Goal: Find specific page/section: Find specific page/section

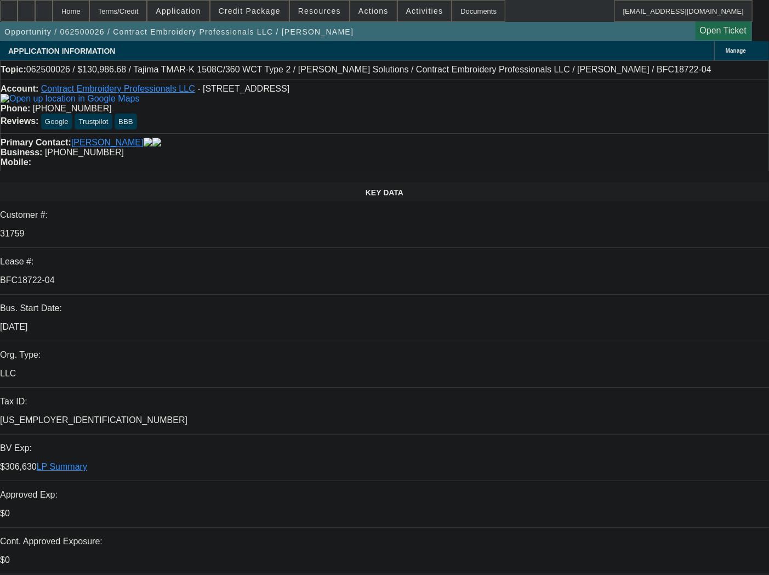
select select "0"
select select "2"
select select "0.1"
select select "4"
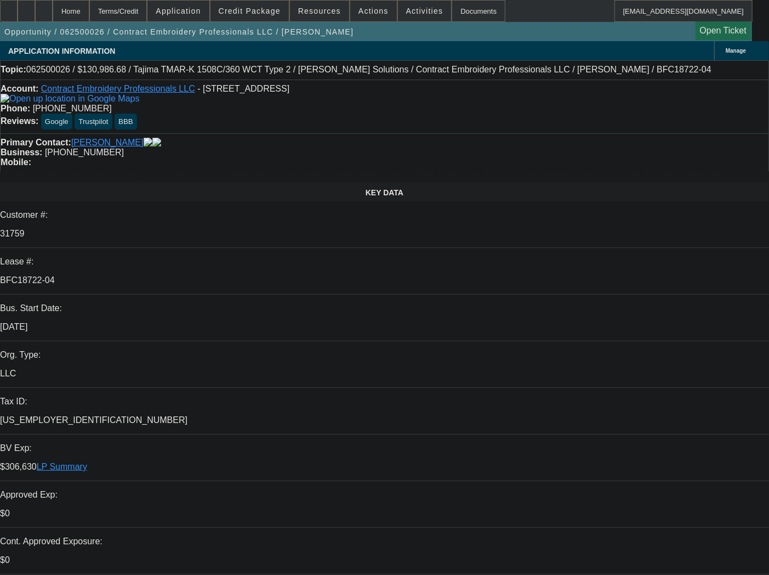
select select "0"
select select "2"
select select "0.1"
select select "4"
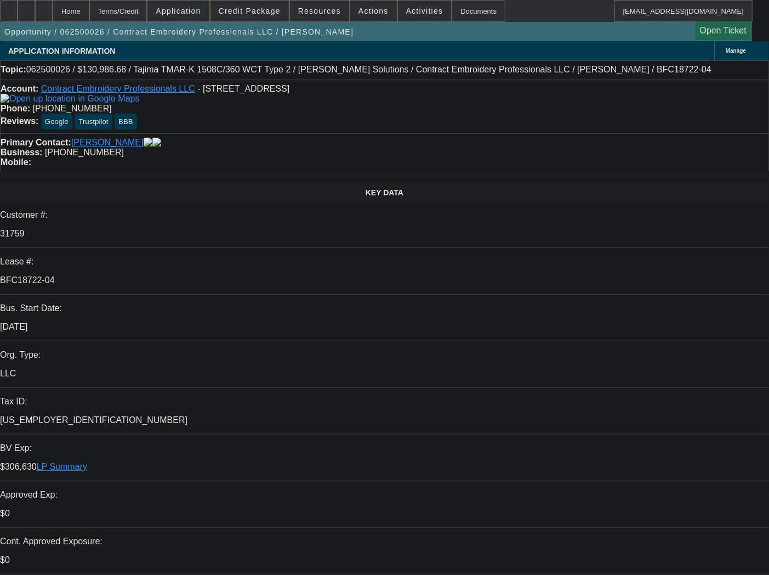
select select "0"
select select "2"
select select "0.1"
select select "4"
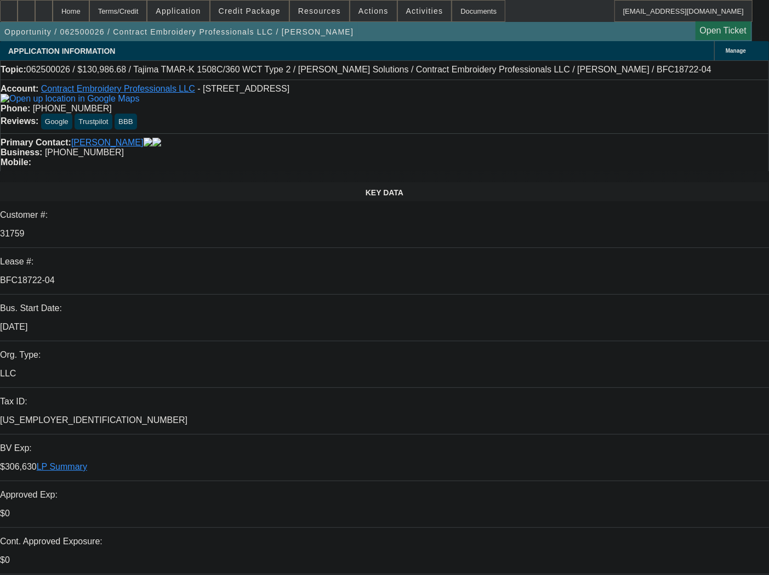
select select "0"
select select "2"
select select "0.1"
select select "4"
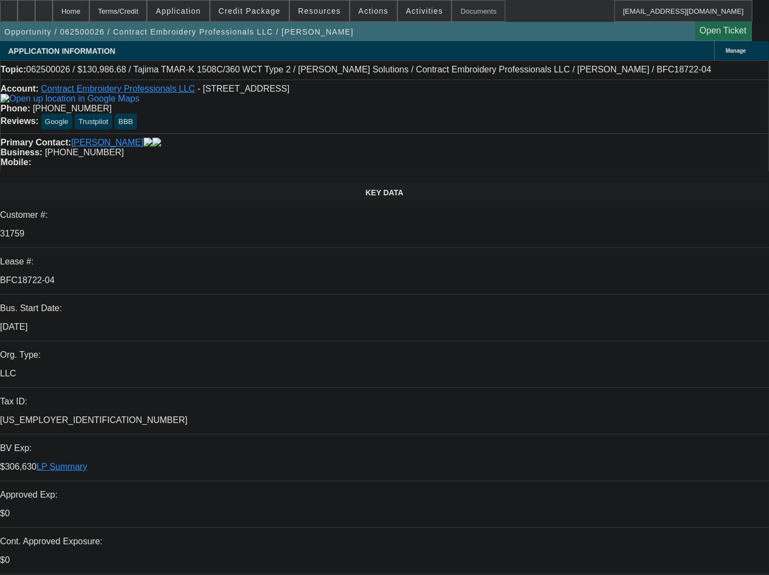
click at [456, 12] on div "Documents" at bounding box center [479, 11] width 54 height 22
select select "0"
select select "2"
select select "0.1"
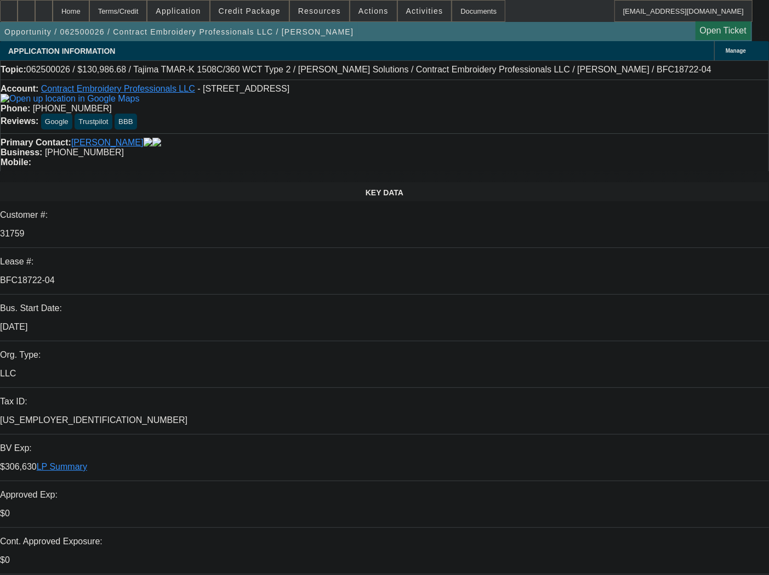
select select "4"
select select "0"
select select "2"
select select "0.1"
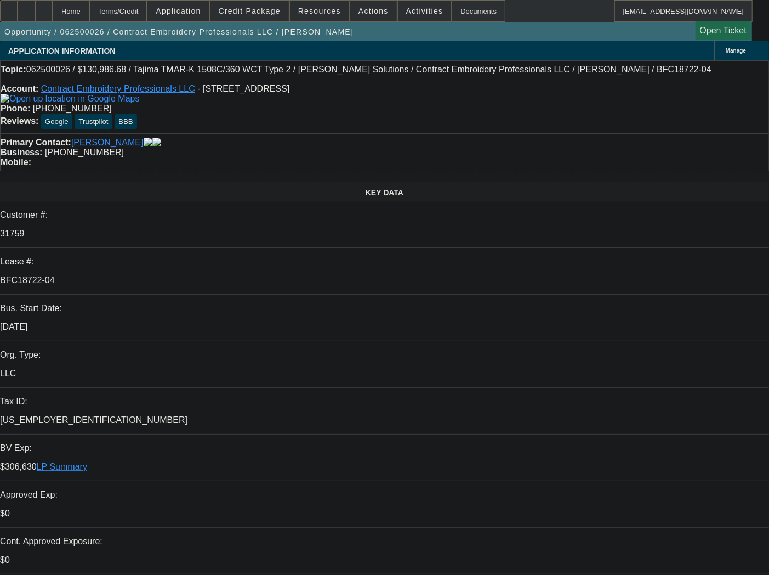
select select "4"
select select "0"
select select "2"
select select "0.1"
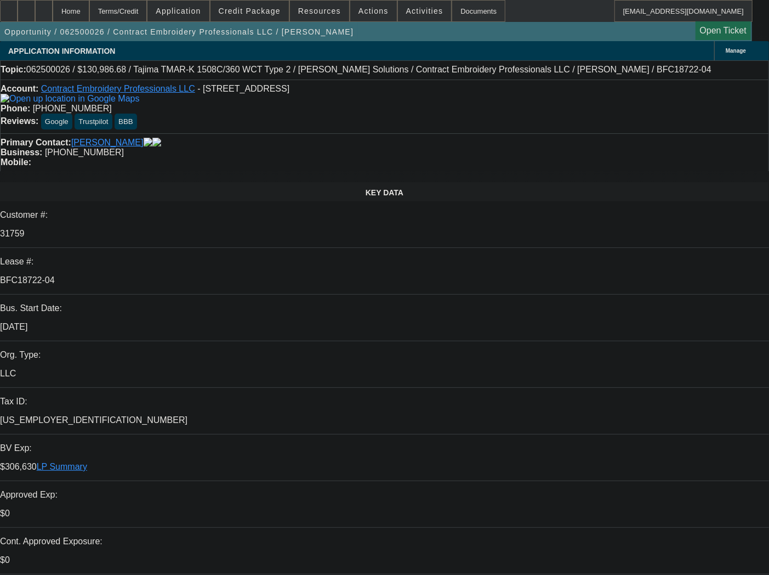
select select "4"
select select "0"
select select "2"
select select "0.1"
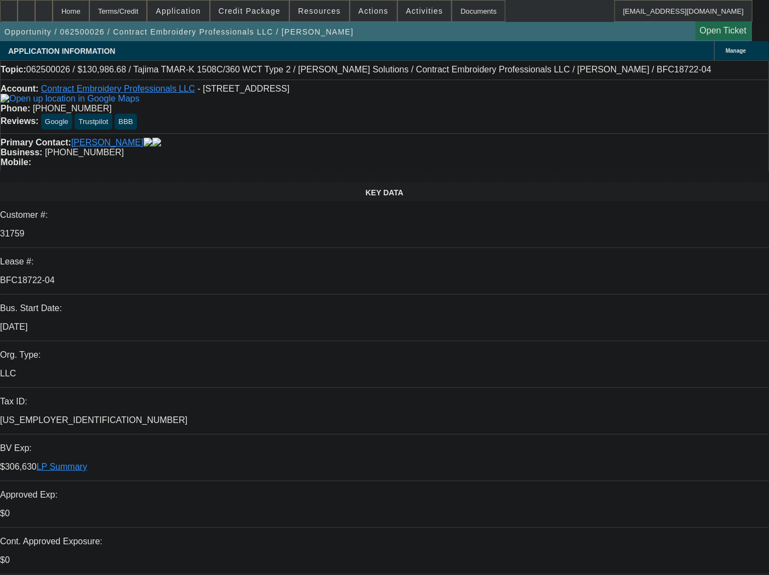
select select "4"
click at [459, 14] on div "Documents" at bounding box center [479, 11] width 54 height 22
